Goal: Information Seeking & Learning: Learn about a topic

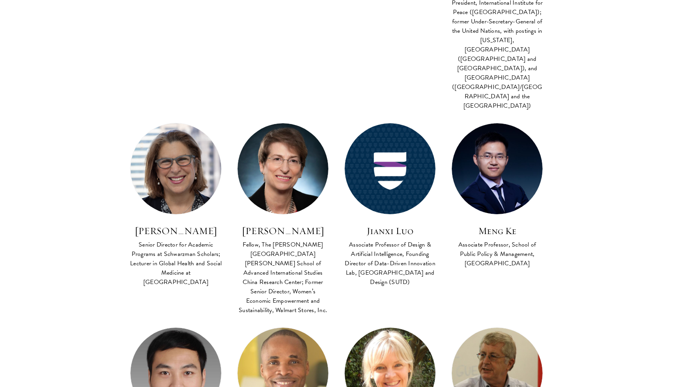
scroll to position [1447, 0]
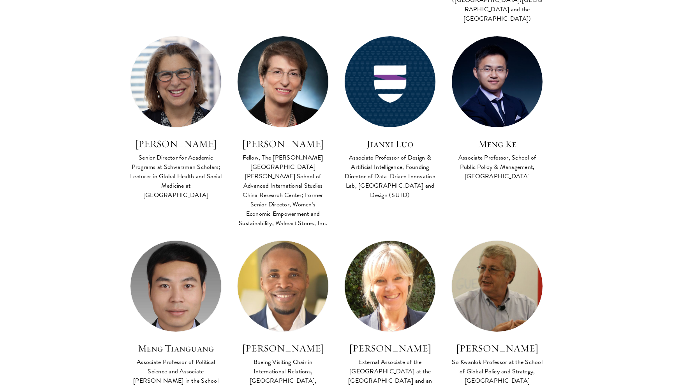
click at [57, 226] on section "Faculty Co Faculty Asian Regional Security FACULTY BIO Amitav Acharya Distingui…" at bounding box center [336, 299] width 673 height 2883
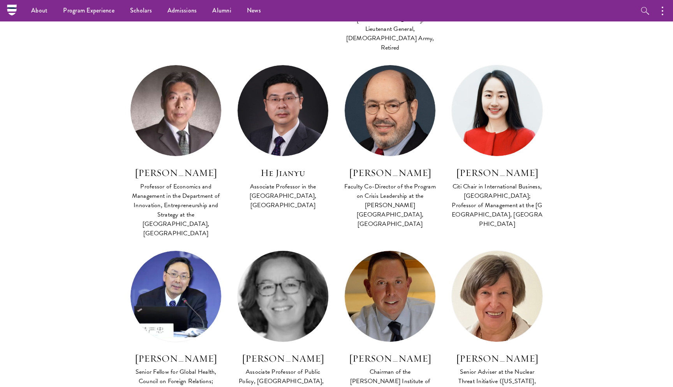
scroll to position [923, 0]
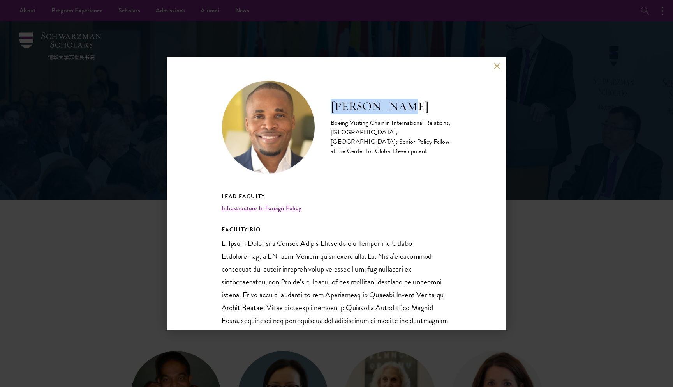
drag, startPoint x: 332, startPoint y: 106, endPoint x: 405, endPoint y: 104, distance: 72.1
click at [405, 104] on h2 "[PERSON_NAME]" at bounding box center [391, 107] width 121 height 16
copy h2 "[PERSON_NAME]"
click at [285, 241] on p at bounding box center [337, 366] width 230 height 258
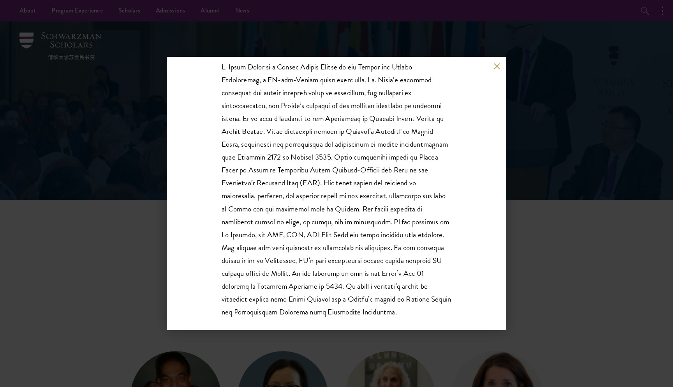
scroll to position [188, 0]
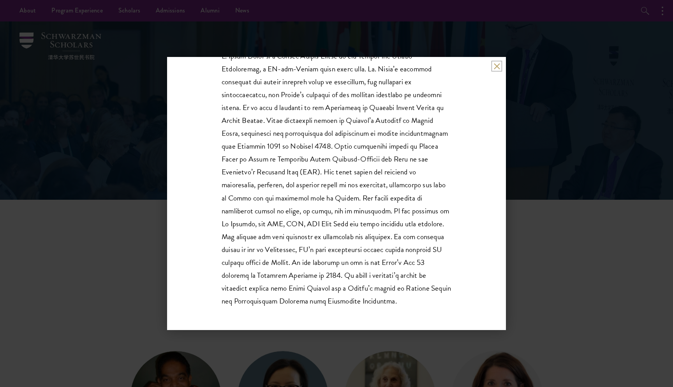
scroll to position [188, 0]
click at [498, 64] on button at bounding box center [497, 66] width 7 height 7
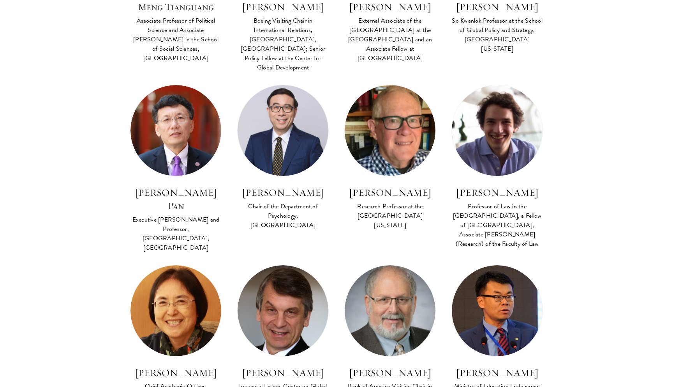
scroll to position [1794, 0]
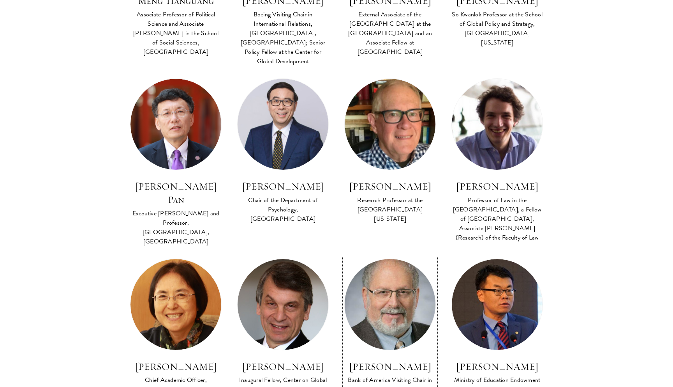
click at [388, 254] on img at bounding box center [390, 304] width 100 height 100
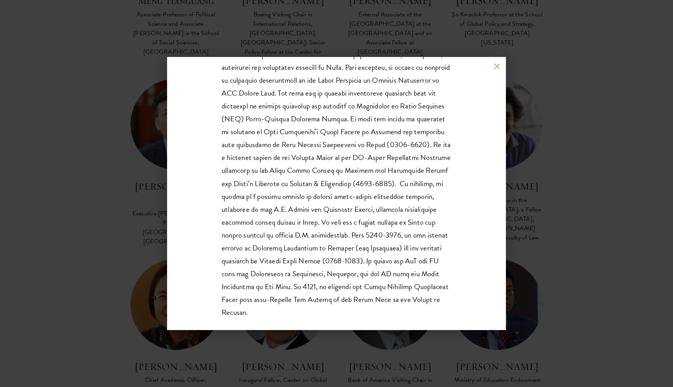
scroll to position [214, 0]
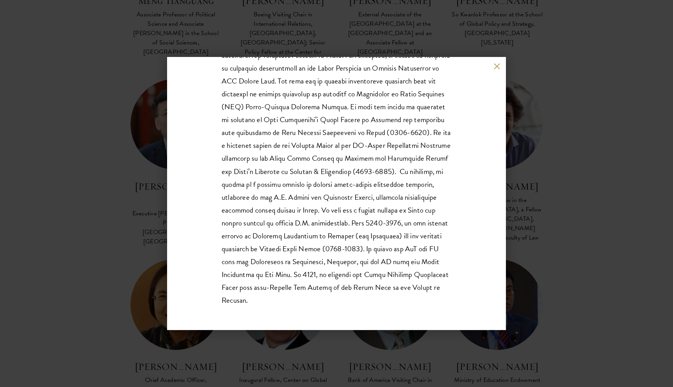
click at [481, 72] on div "Denis Simon Bank of America Visiting Chair in International Finance, Schwarzman…" at bounding box center [336, 193] width 339 height 273
click at [497, 63] on button at bounding box center [497, 66] width 7 height 7
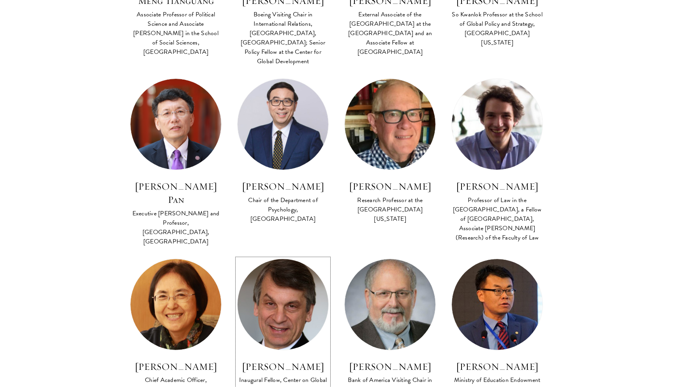
click at [263, 254] on img at bounding box center [283, 304] width 100 height 100
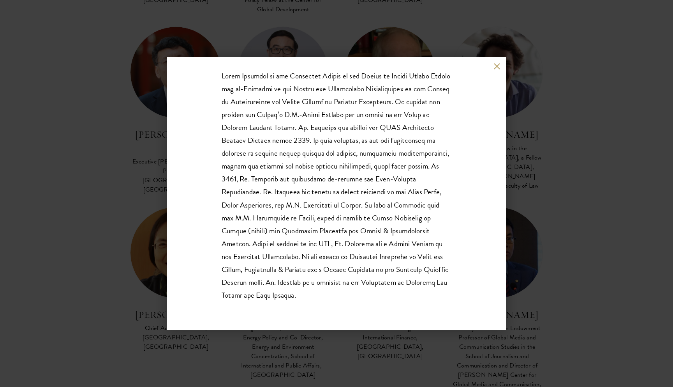
scroll to position [188, 0]
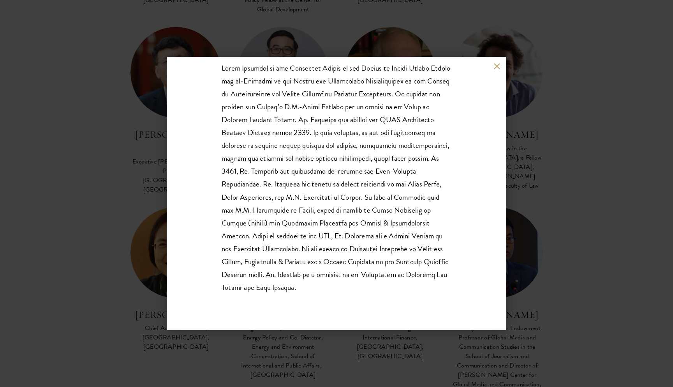
click at [497, 65] on button at bounding box center [497, 66] width 7 height 7
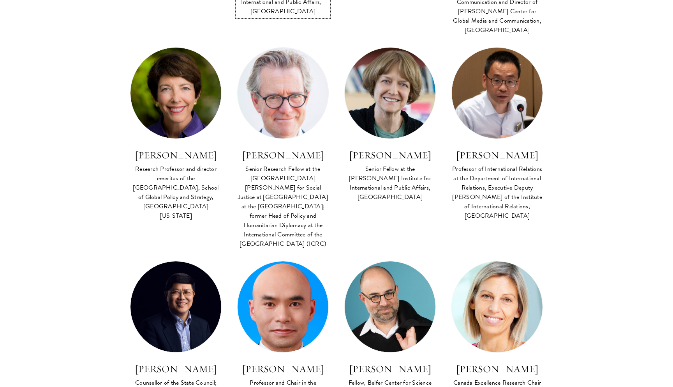
scroll to position [2231, 0]
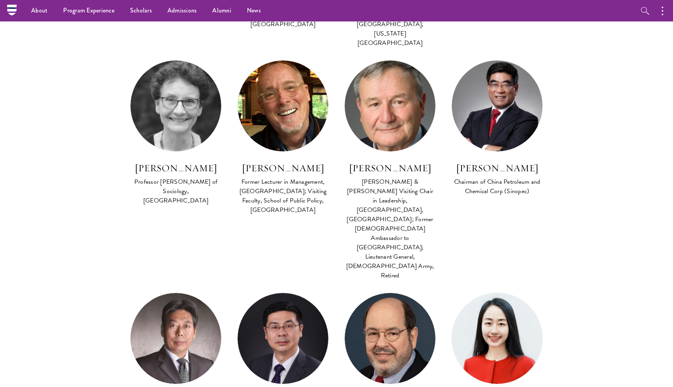
scroll to position [694, 0]
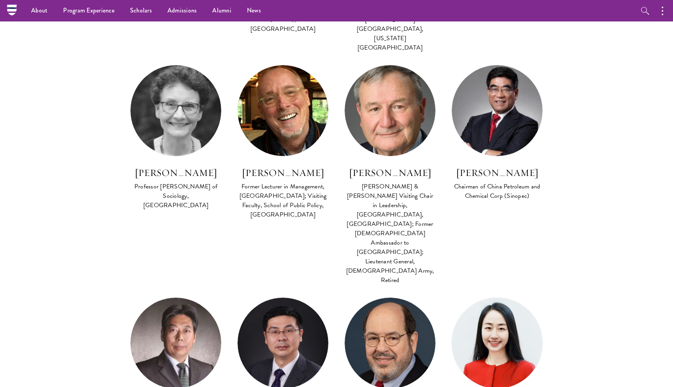
click at [228, 297] on div "Lead Faculty Innovation and Entrepreneurship in China FACULTY BIO Gao Xudong Pr…" at bounding box center [175, 390] width 107 height 186
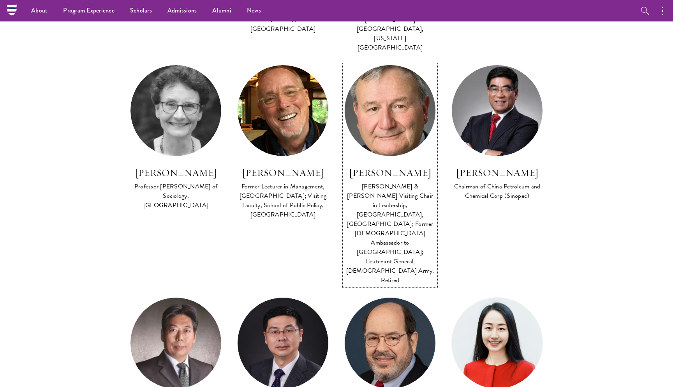
click at [387, 96] on img at bounding box center [390, 111] width 100 height 100
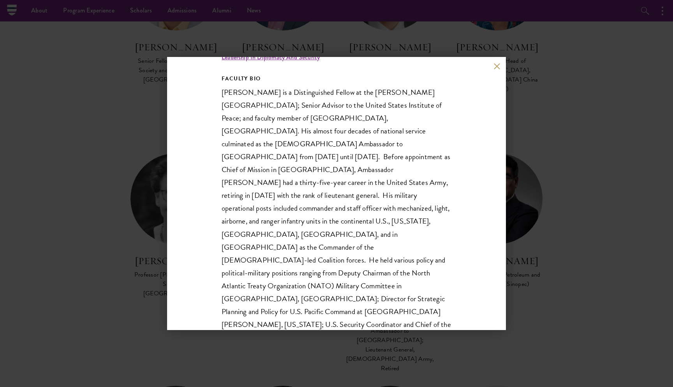
scroll to position [152, 0]
click at [495, 67] on button at bounding box center [497, 66] width 7 height 7
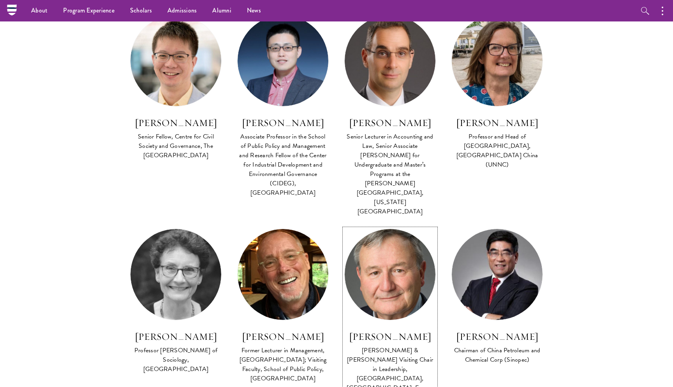
scroll to position [526, 0]
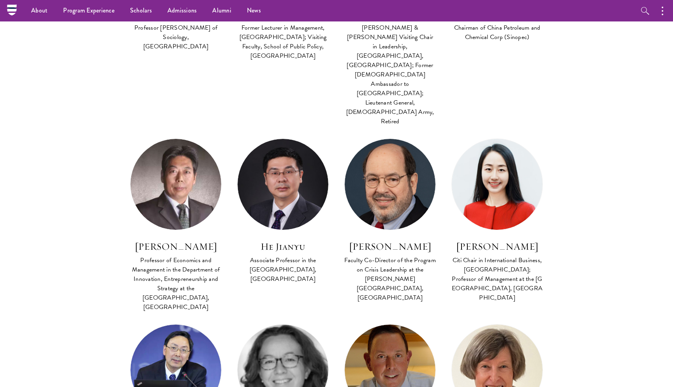
scroll to position [848, 0]
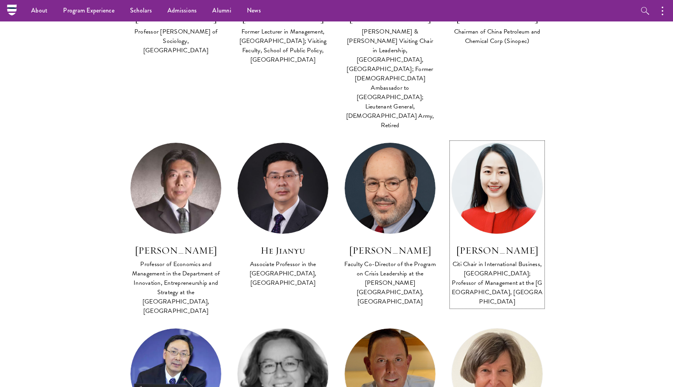
click at [485, 138] on img at bounding box center [497, 188] width 100 height 100
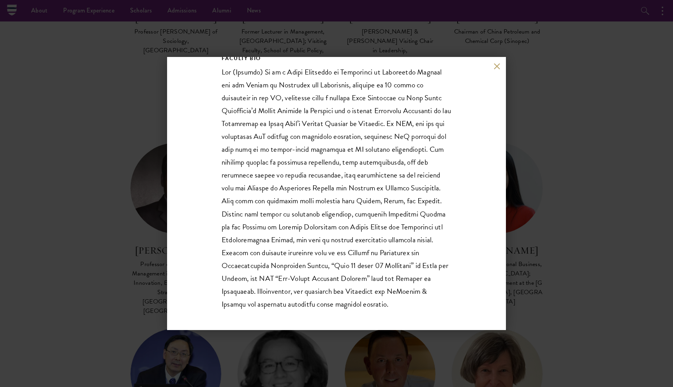
scroll to position [175, 0]
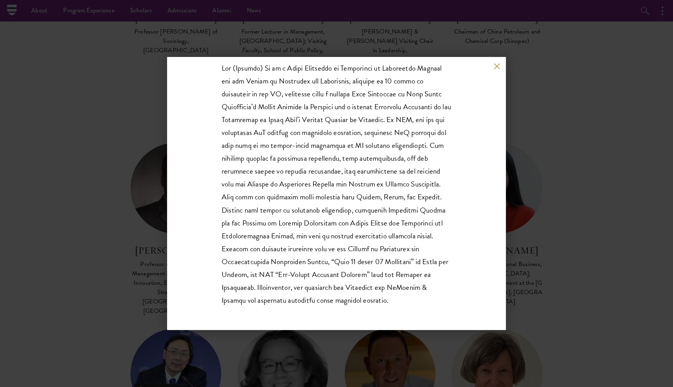
click at [496, 64] on button at bounding box center [497, 66] width 7 height 7
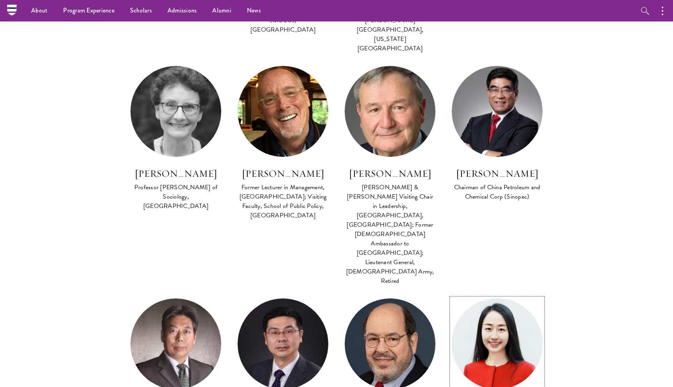
scroll to position [688, 0]
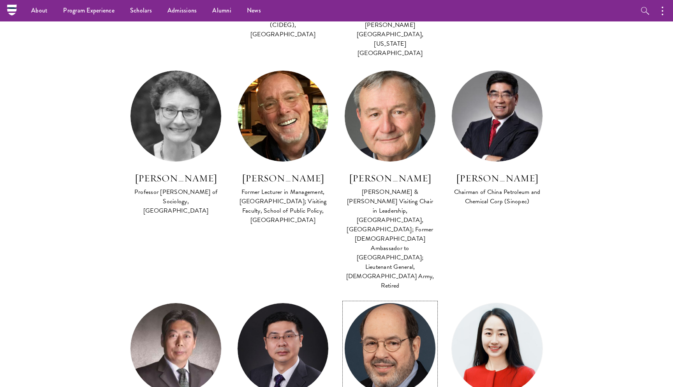
click at [378, 298] on img at bounding box center [390, 348] width 100 height 100
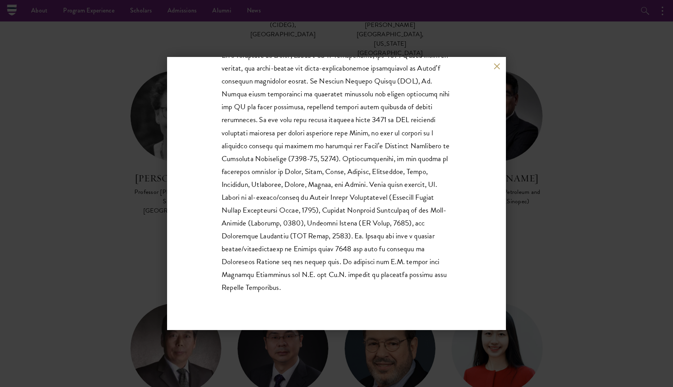
scroll to position [252, 0]
click at [150, 317] on div "Arnold M. Howitt Faculty Co-Director of the Program on Crisis Leadership at the…" at bounding box center [336, 193] width 673 height 387
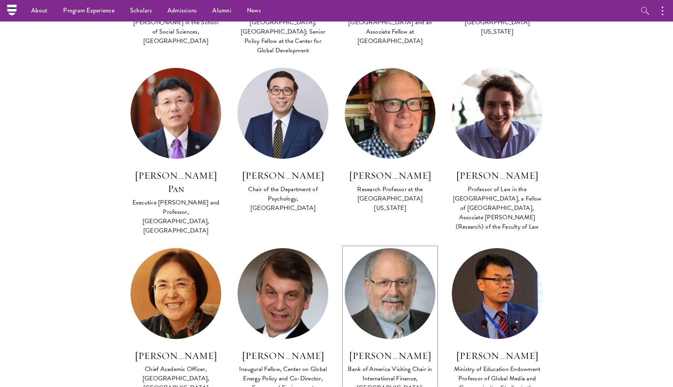
scroll to position [1761, 0]
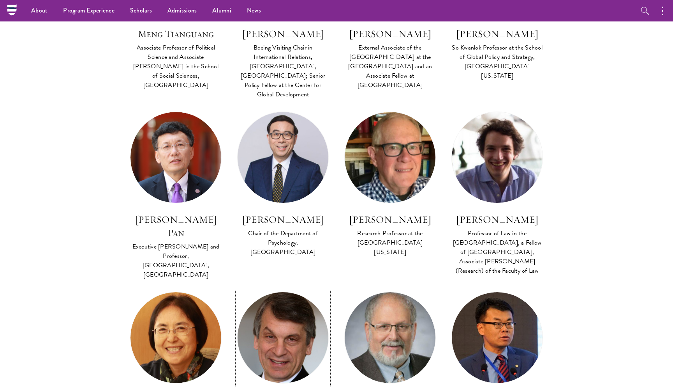
click at [264, 287] on img at bounding box center [283, 337] width 100 height 100
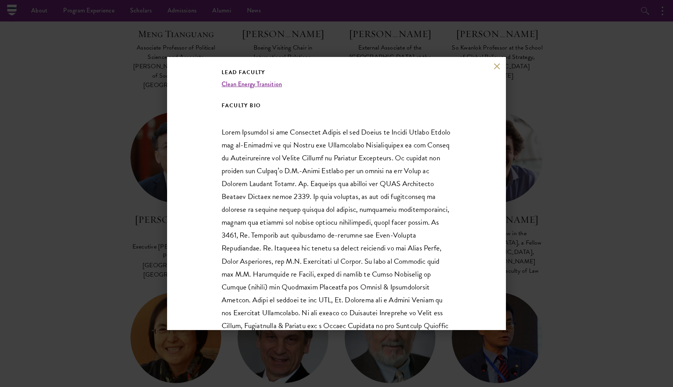
scroll to position [113, 0]
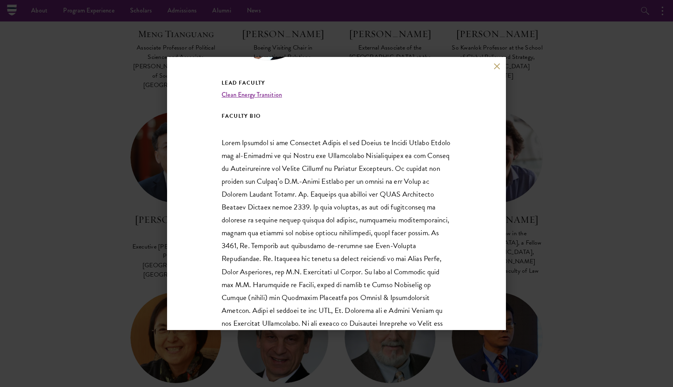
click at [156, 262] on div "David Sandalow Inaugural Fellow, Center on Global Energy Policy and Co-Director…" at bounding box center [336, 193] width 673 height 387
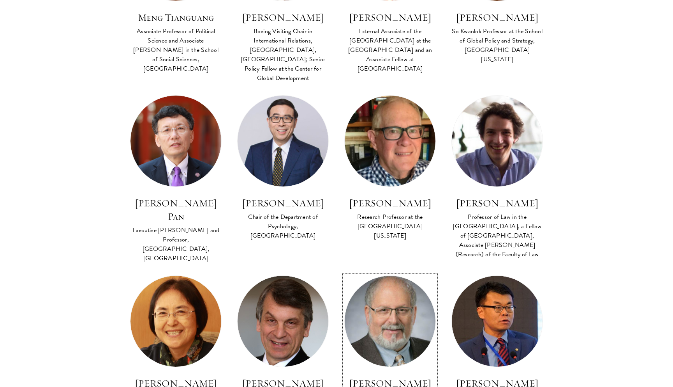
scroll to position [1931, 0]
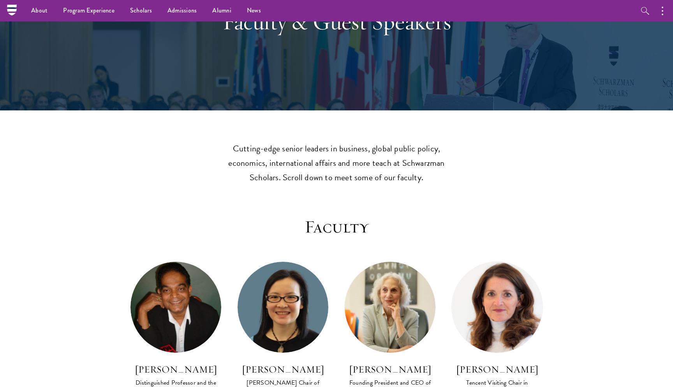
scroll to position [79, 0]
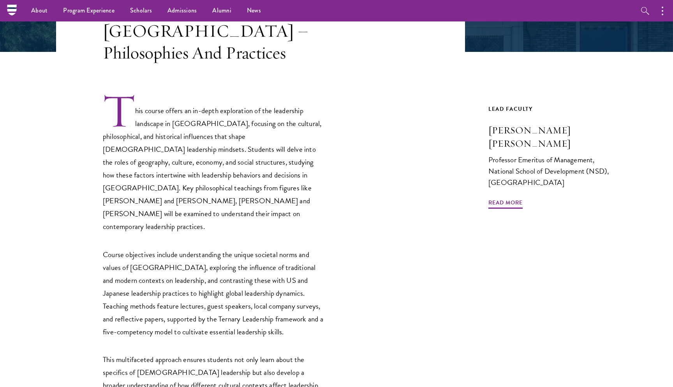
scroll to position [182, 0]
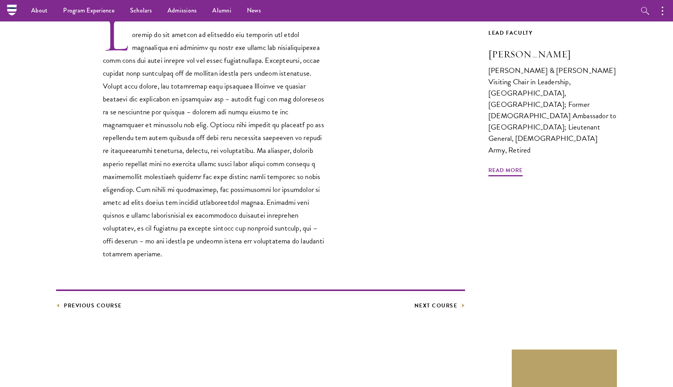
scroll to position [148, 0]
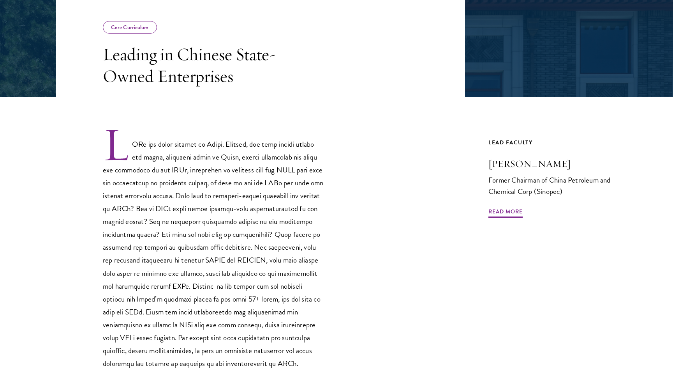
scroll to position [164, 0]
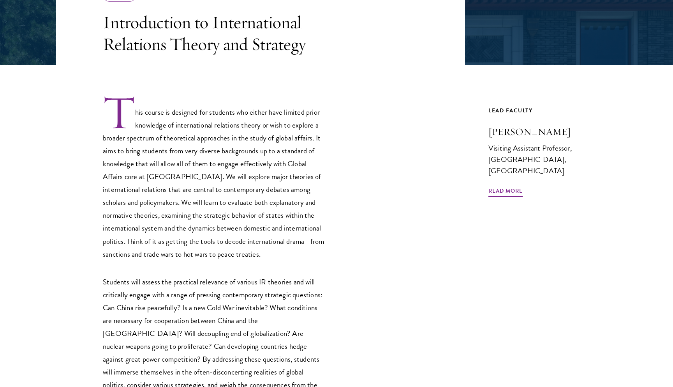
scroll to position [182, 0]
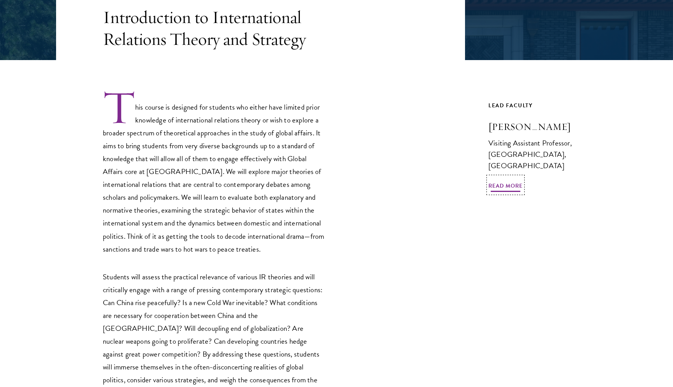
click at [506, 181] on span "Read More" at bounding box center [506, 187] width 34 height 12
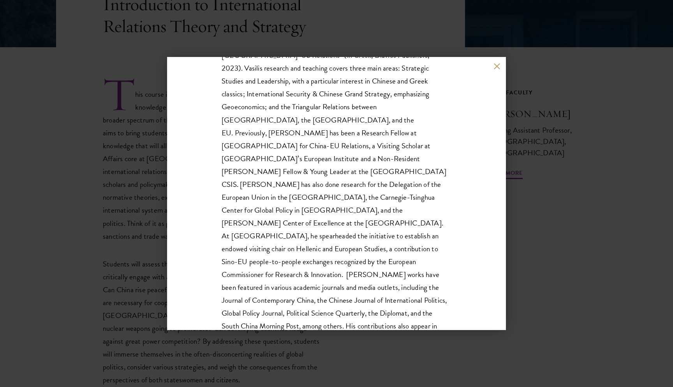
scroll to position [195, 0]
drag, startPoint x: 422, startPoint y: 145, endPoint x: 321, endPoint y: 160, distance: 101.6
click at [321, 160] on p "Vasilis Trigkas is a research fellow at Tsinghua’s Belt and Road Strategy Insti…" at bounding box center [337, 171] width 230 height 399
click at [250, 179] on p "Vasilis Trigkas is a research fellow at Tsinghua’s Belt and Road Strategy Insti…" at bounding box center [337, 171] width 230 height 399
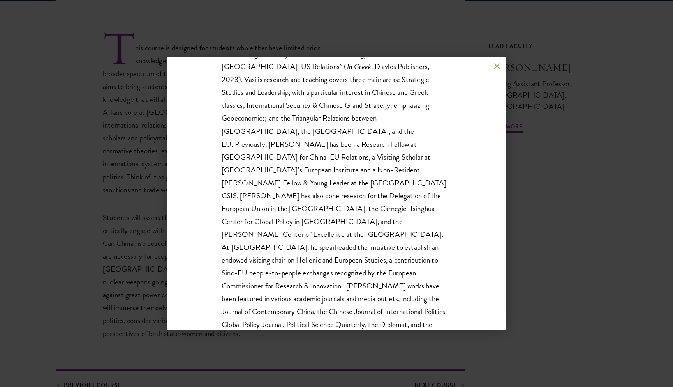
scroll to position [0, 0]
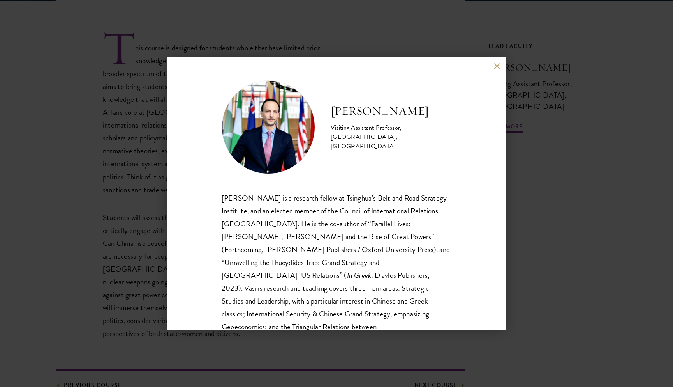
click at [495, 65] on button at bounding box center [497, 66] width 7 height 7
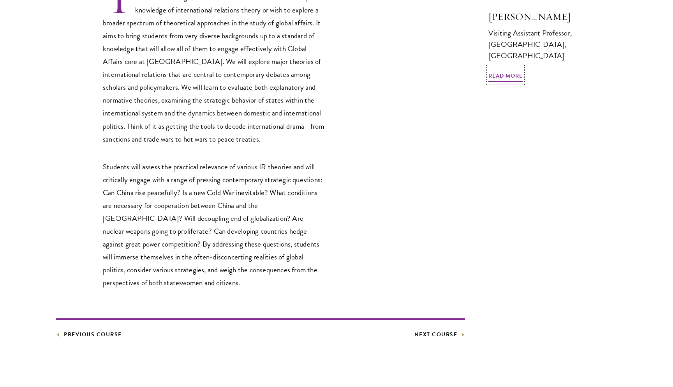
scroll to position [292, 0]
drag, startPoint x: 307, startPoint y: 204, endPoint x: 195, endPoint y: 219, distance: 112.8
click at [195, 219] on p "Students will assess the practical relevance of various IR theories and will cr…" at bounding box center [214, 223] width 222 height 129
click at [49, 189] on article "Elective Introduction to International Relations Theory and Strategy This cours…" at bounding box center [336, 138] width 673 height 580
